Goal: Task Accomplishment & Management: Manage account settings

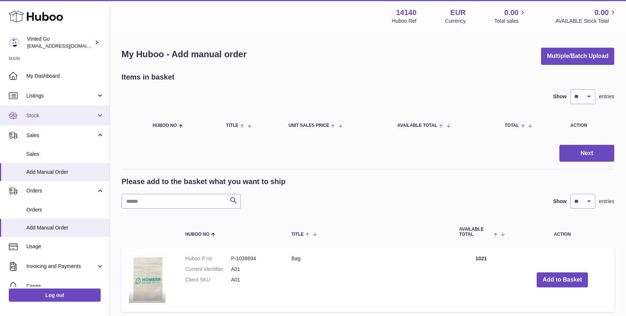
click at [57, 112] on span "Stock" at bounding box center [61, 115] width 70 height 7
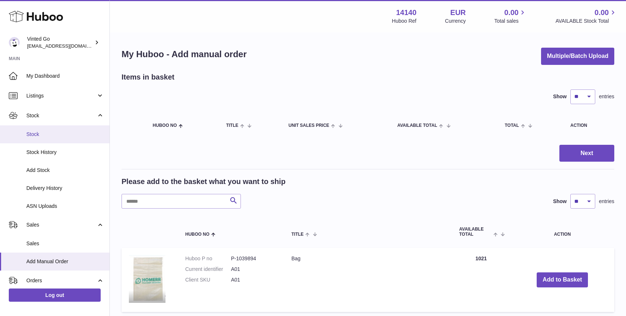
click at [73, 131] on span "Stock" at bounding box center [65, 134] width 78 height 7
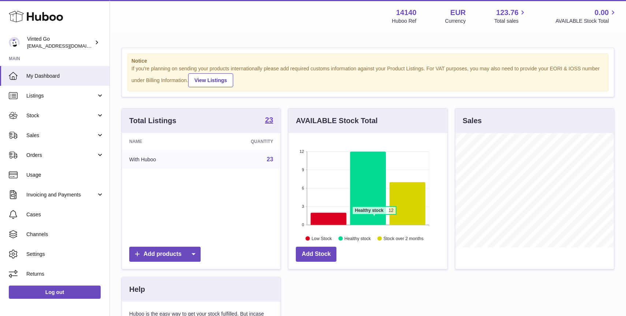
scroll to position [114, 159]
click at [386, 271] on div "AVAILABLE Stock Total 12 9 6 3 0 Healthy stock 12 Low Stock Healthy stock Stock…" at bounding box center [368, 192] width 167 height 169
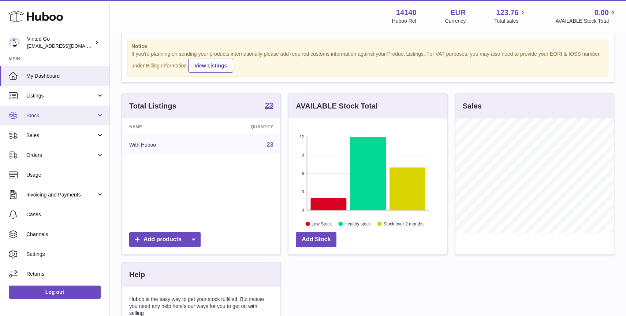
click at [62, 112] on span "Stock" at bounding box center [61, 115] width 70 height 7
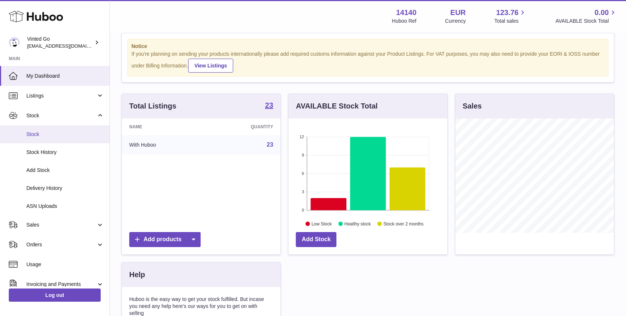
click at [52, 137] on span "Stock" at bounding box center [65, 134] width 78 height 7
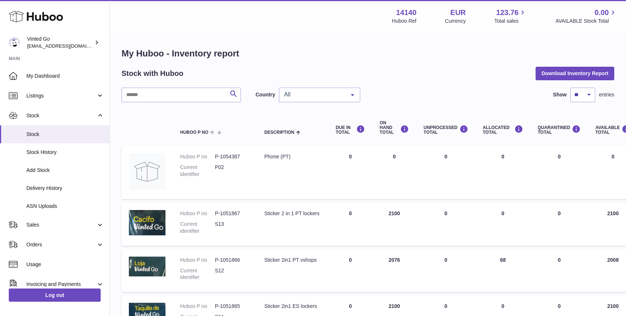
click at [374, 237] on td "ON HAND Total 2100" at bounding box center [395, 224] width 44 height 43
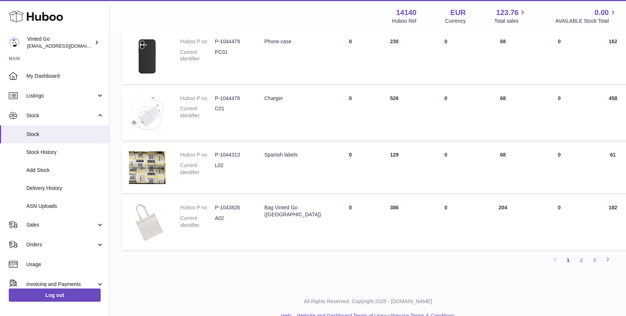
scroll to position [425, 0]
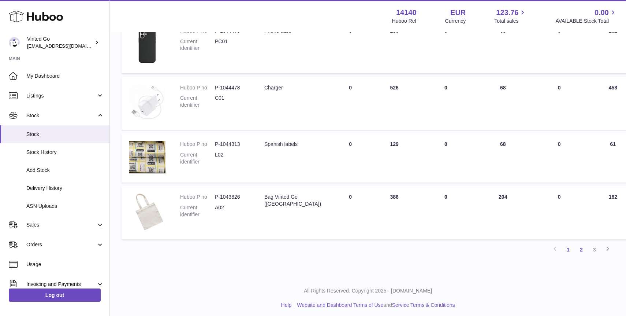
click at [582, 247] on link "2" at bounding box center [581, 249] width 13 height 13
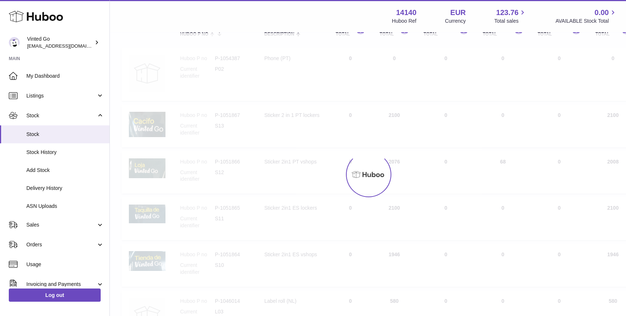
scroll to position [33, 0]
